Goal: Task Accomplishment & Management: Use online tool/utility

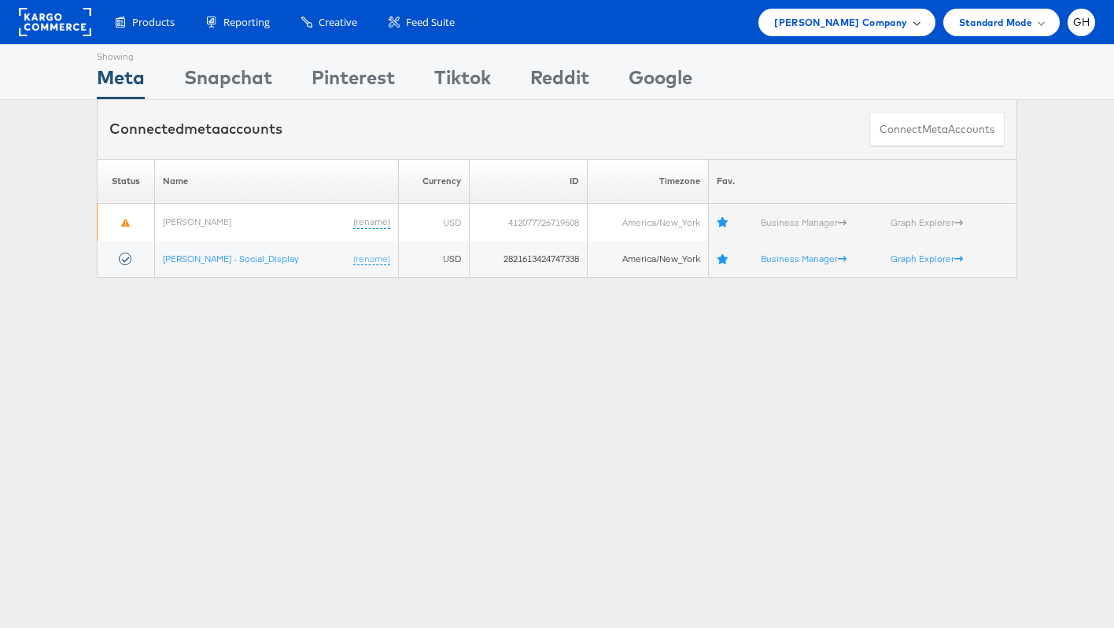
click at [874, 25] on span "Belk Company" at bounding box center [840, 22] width 133 height 17
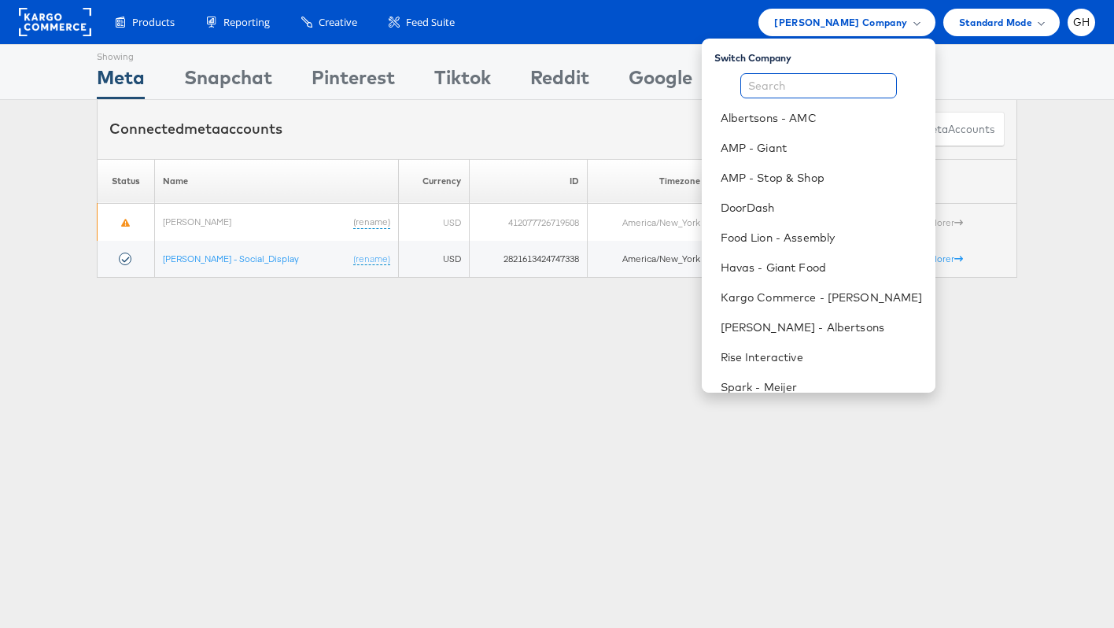
click at [803, 74] on input "text" at bounding box center [818, 85] width 157 height 25
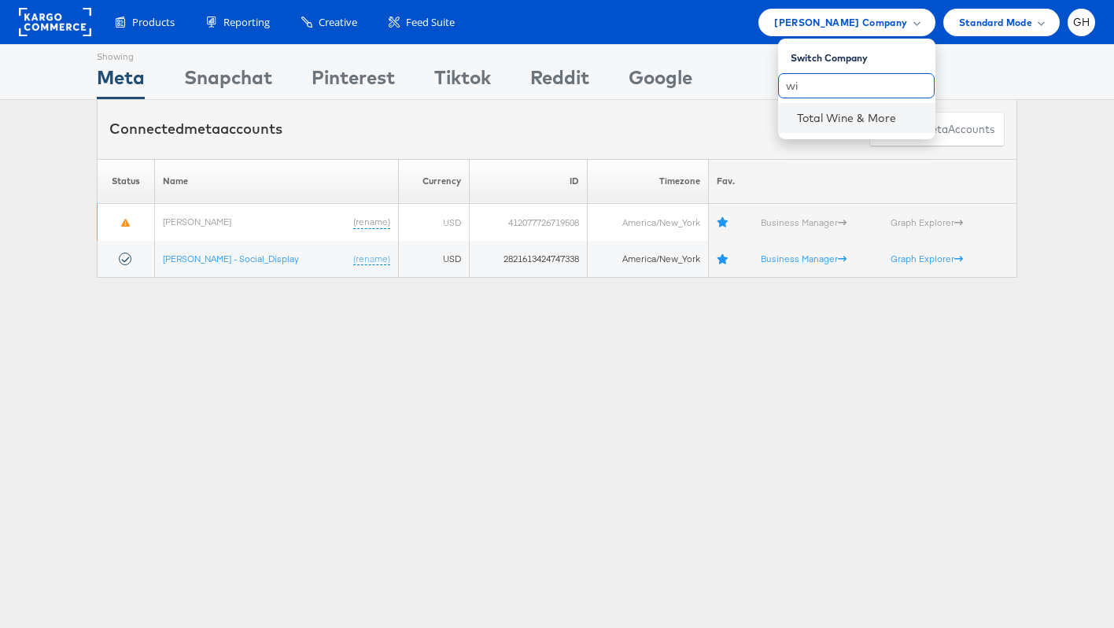
type input "wi"
click at [792, 115] on li "Total Wine & More" at bounding box center [856, 118] width 157 height 30
click at [820, 121] on link "Total Wine & More" at bounding box center [860, 118] width 126 height 16
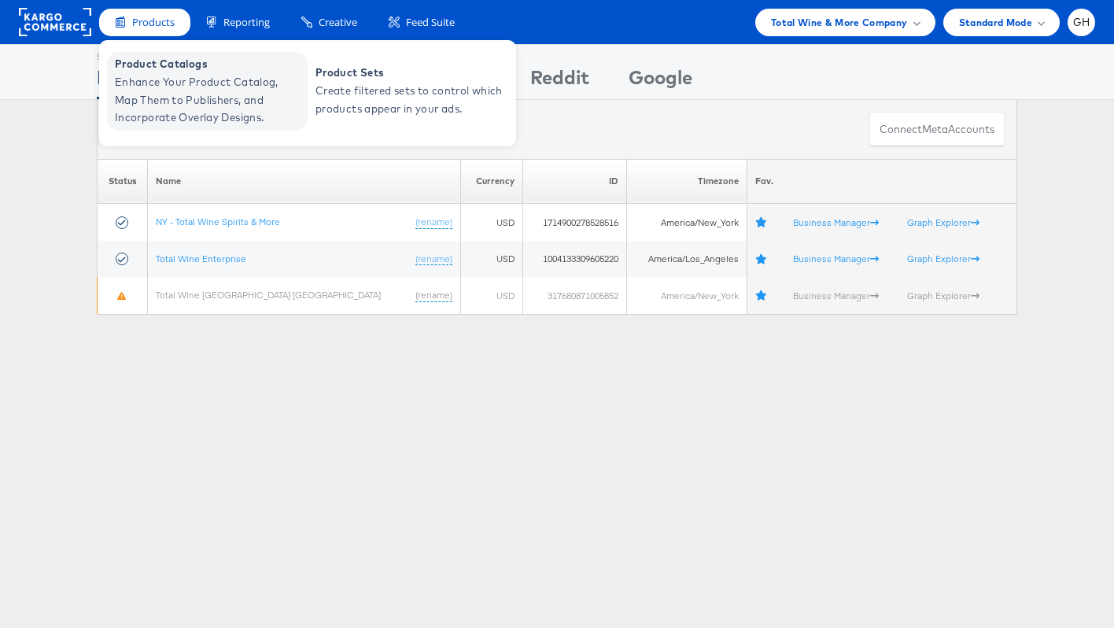
click at [180, 76] on span "Enhance Your Product Catalog, Map Them to Publishers, and Incorporate Overlay D…" at bounding box center [209, 100] width 189 height 54
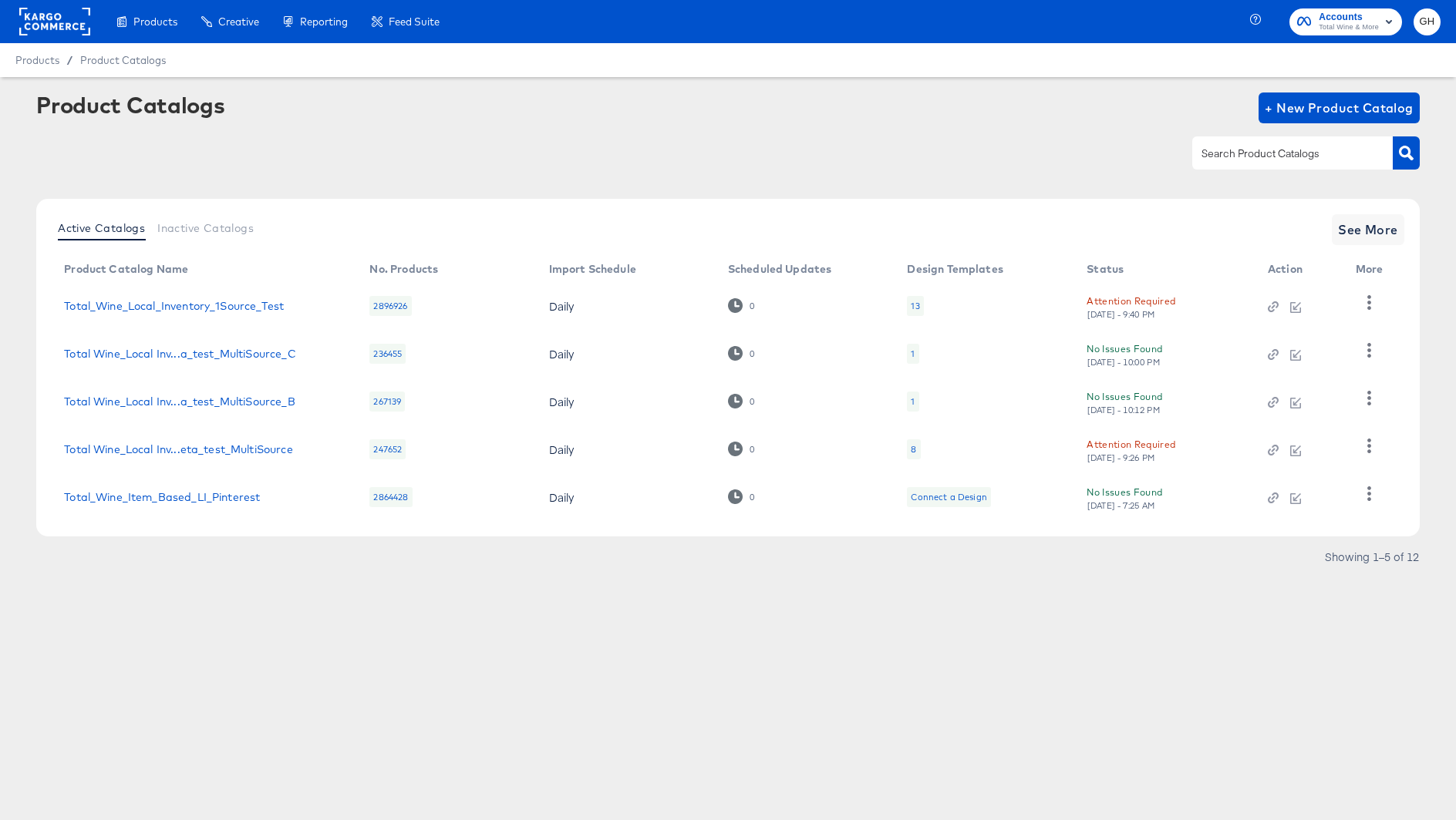
click at [904, 299] on td "13" at bounding box center [984, 306] width 179 height 48
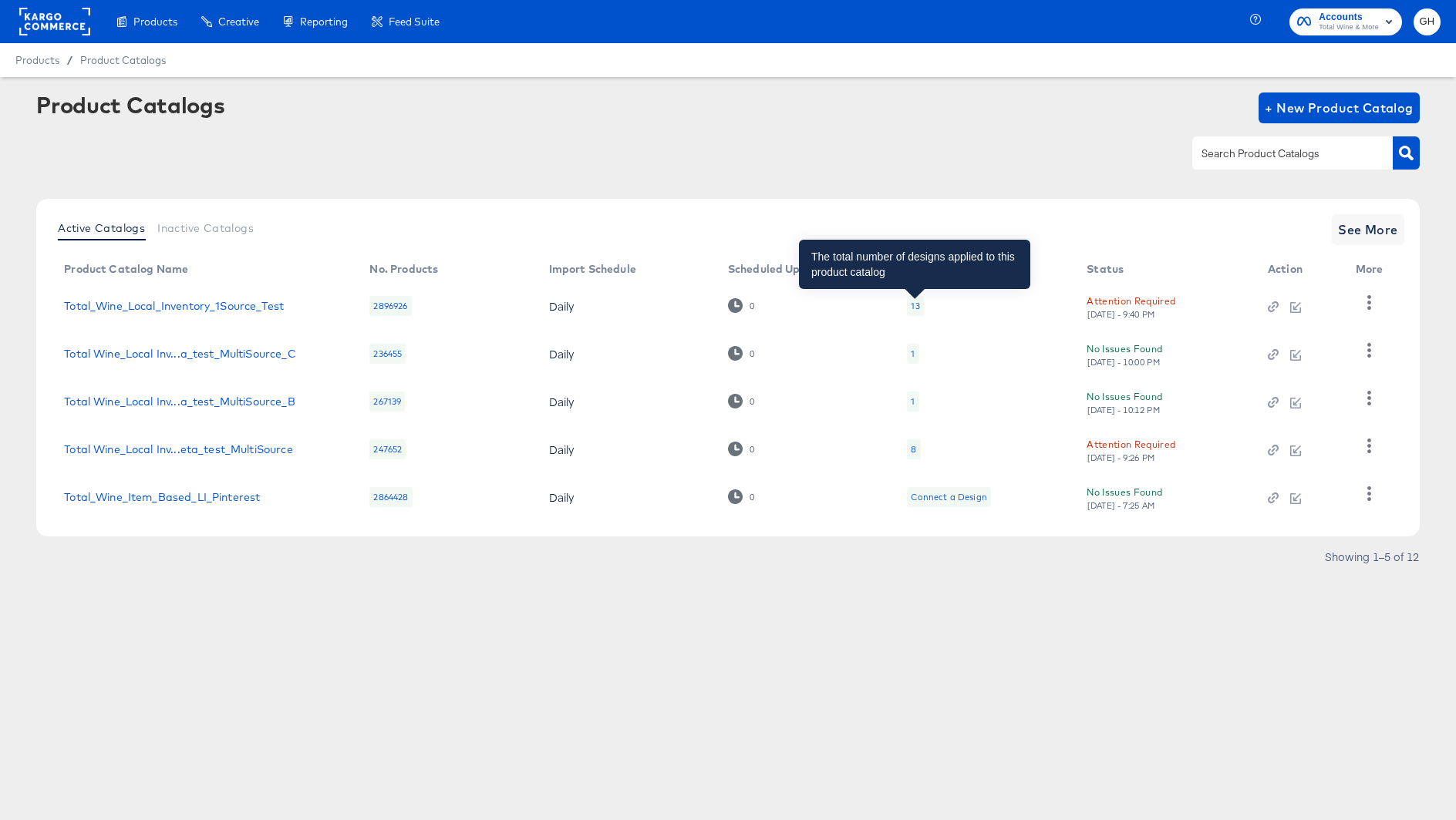
click at [913, 305] on div "13" at bounding box center [914, 306] width 9 height 13
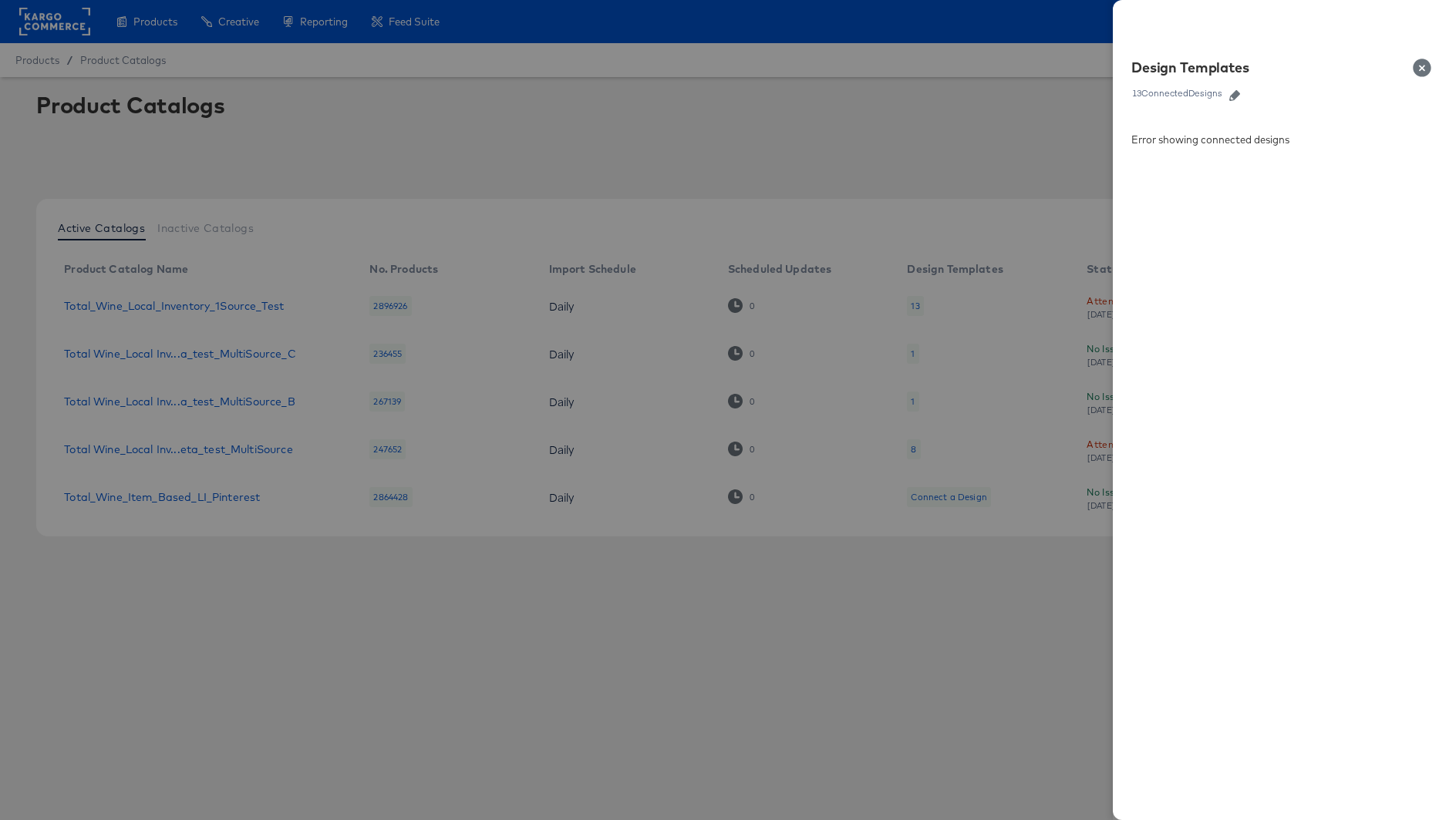
click at [1421, 77] on button "Close" at bounding box center [1425, 68] width 43 height 43
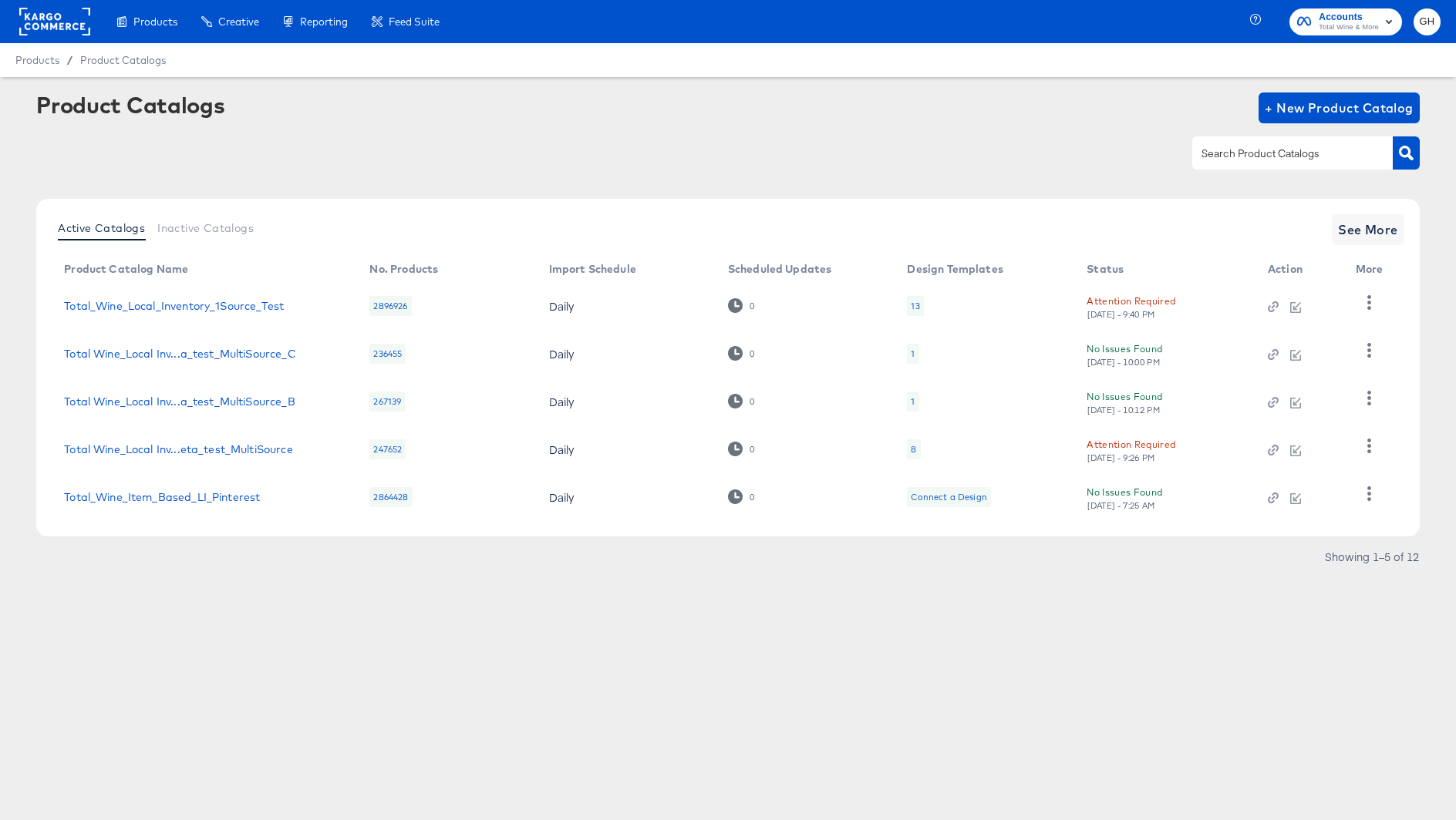
click at [924, 300] on td "13" at bounding box center [984, 306] width 179 height 48
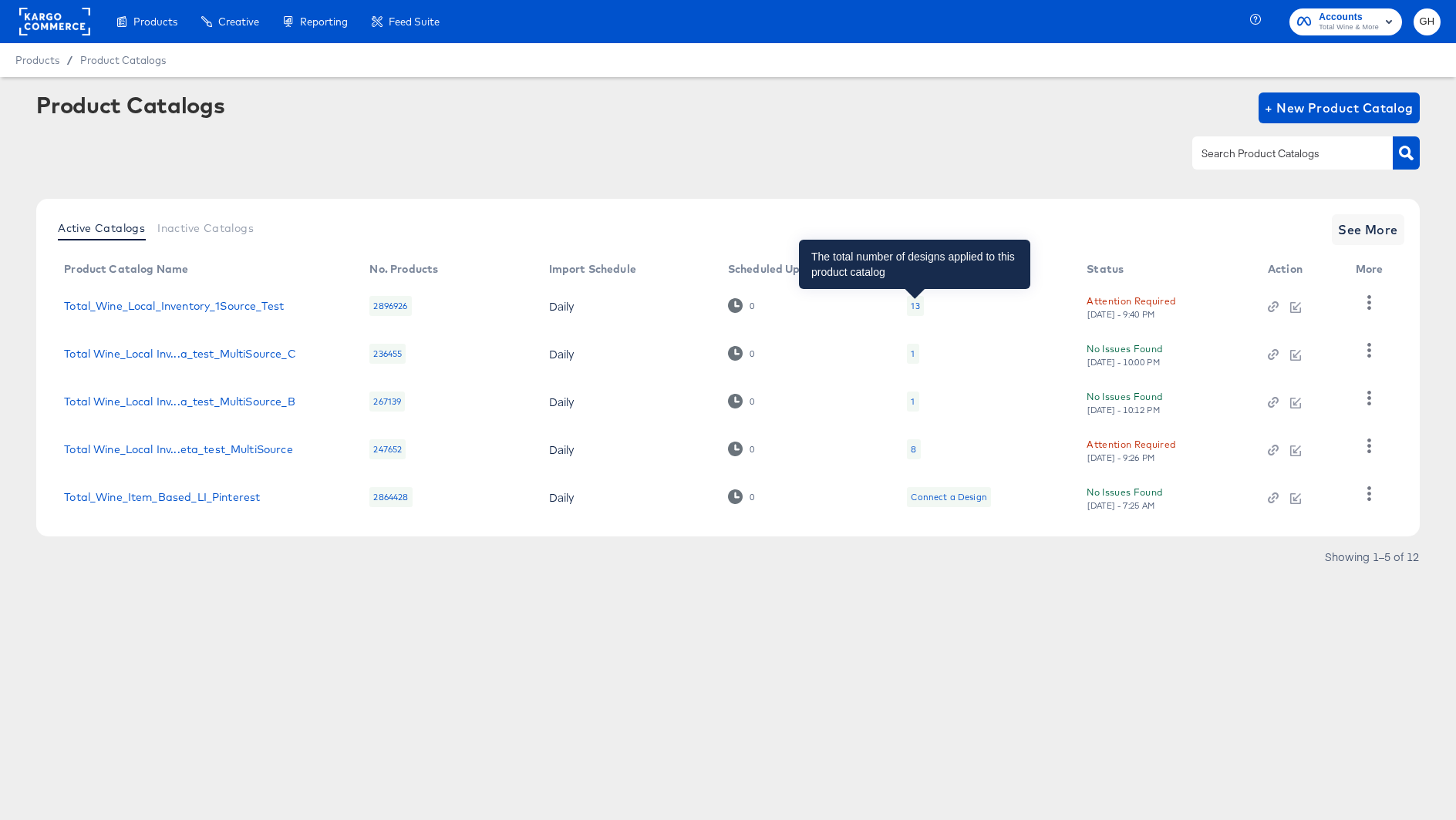
click at [917, 302] on div "13" at bounding box center [914, 306] width 9 height 13
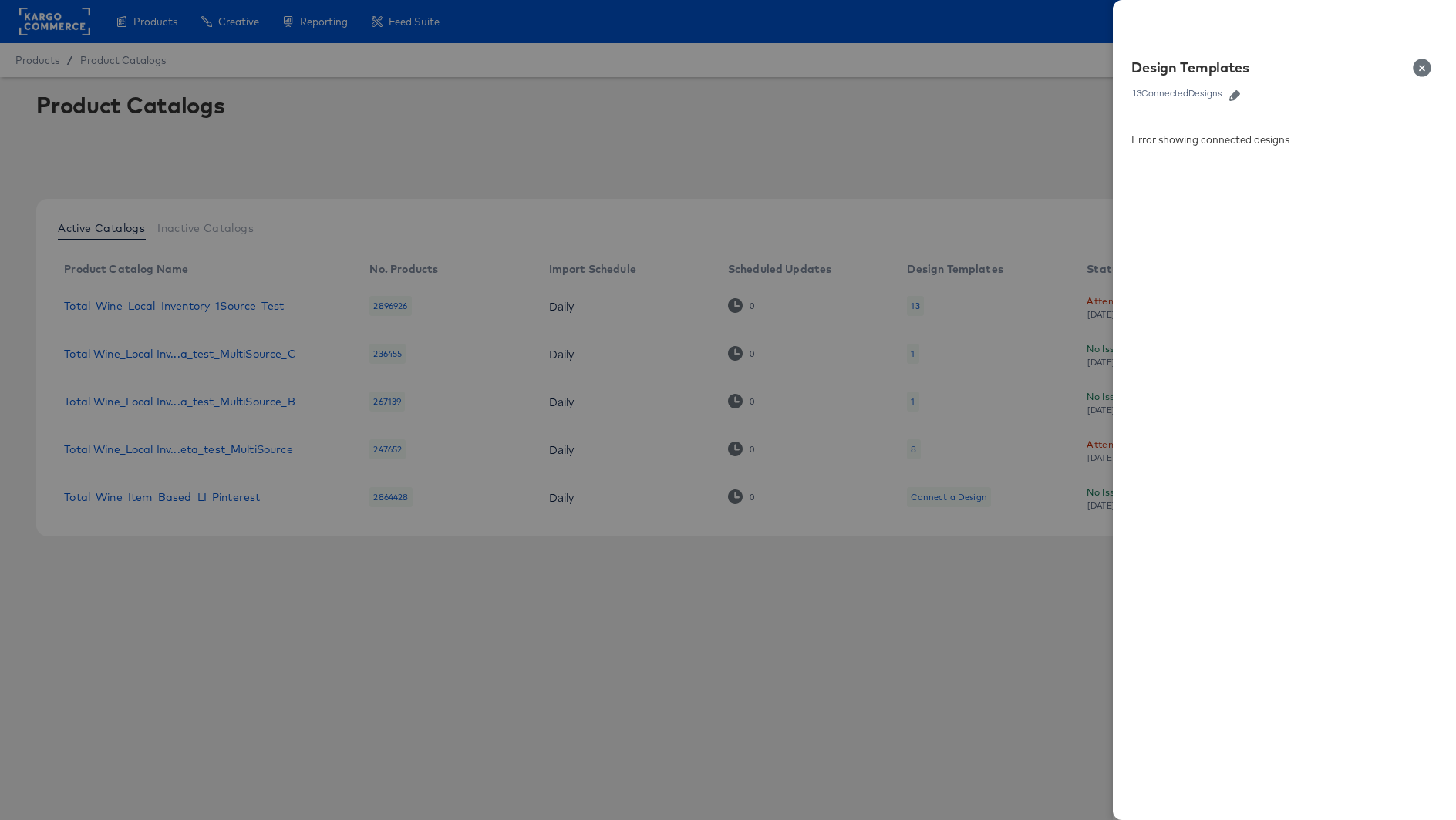
click at [1234, 93] on icon "button" at bounding box center [1234, 95] width 11 height 11
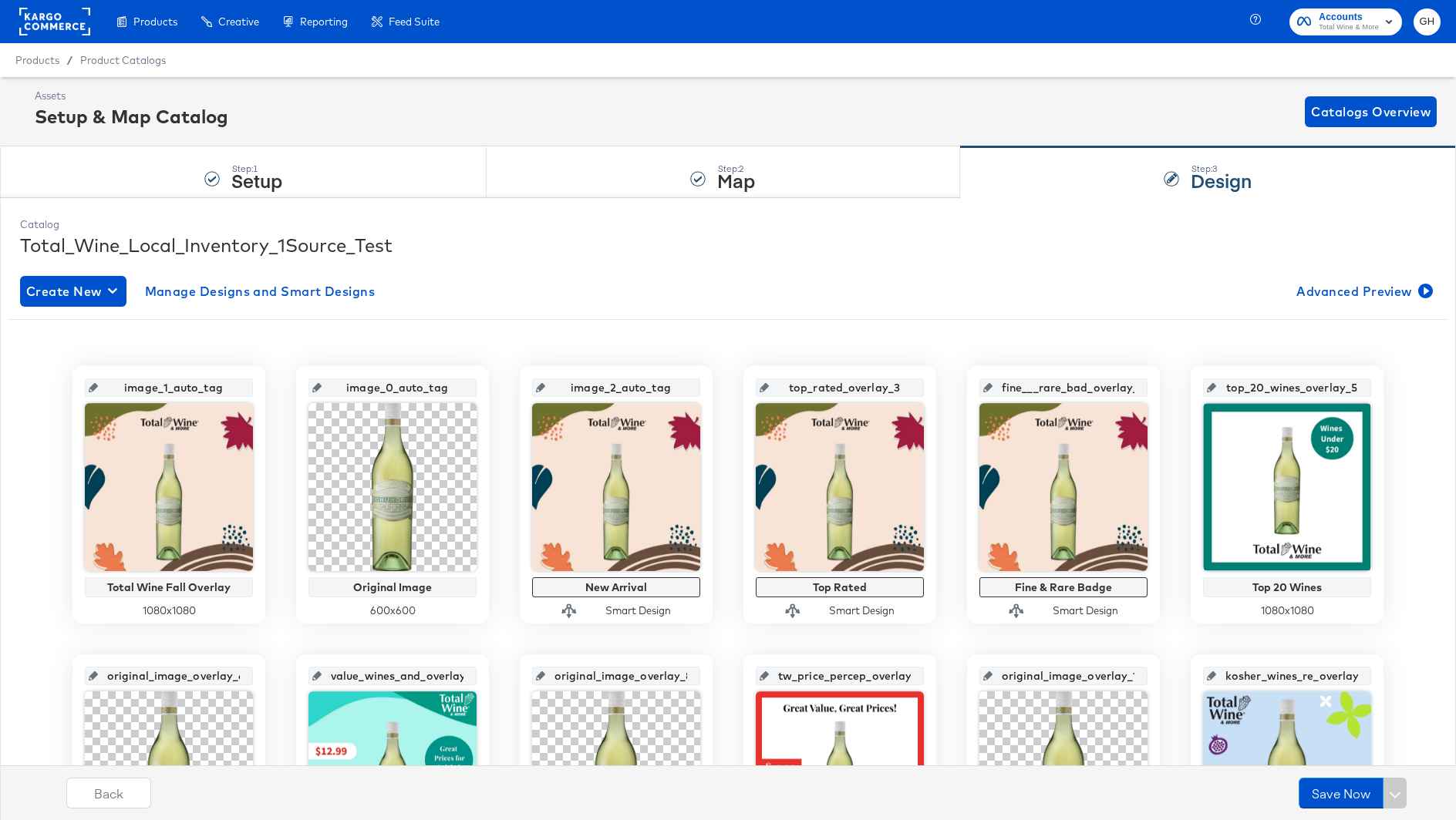
click at [74, 22] on rect at bounding box center [55, 22] width 71 height 27
